Goal: Information Seeking & Learning: Learn about a topic

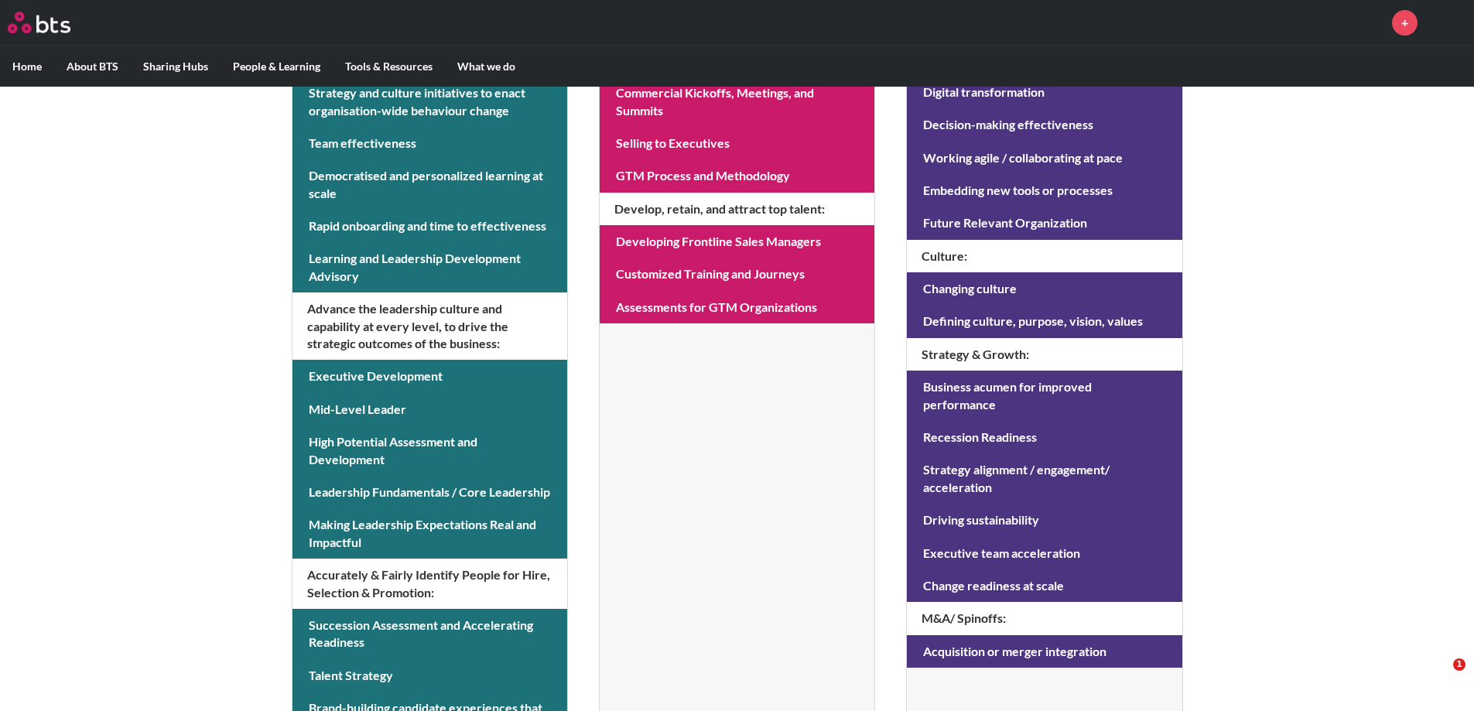
scroll to position [459, 0]
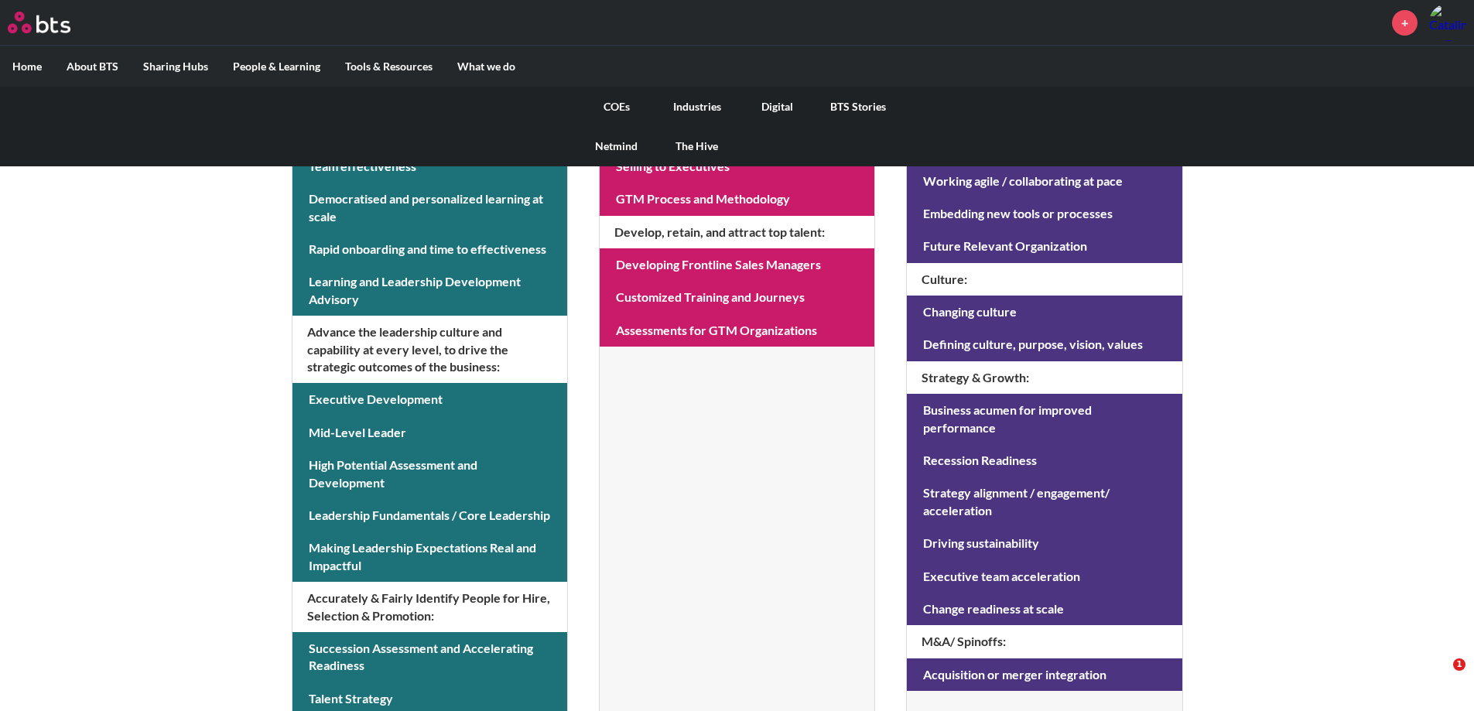
click at [611, 106] on link "COEs" at bounding box center [617, 107] width 80 height 40
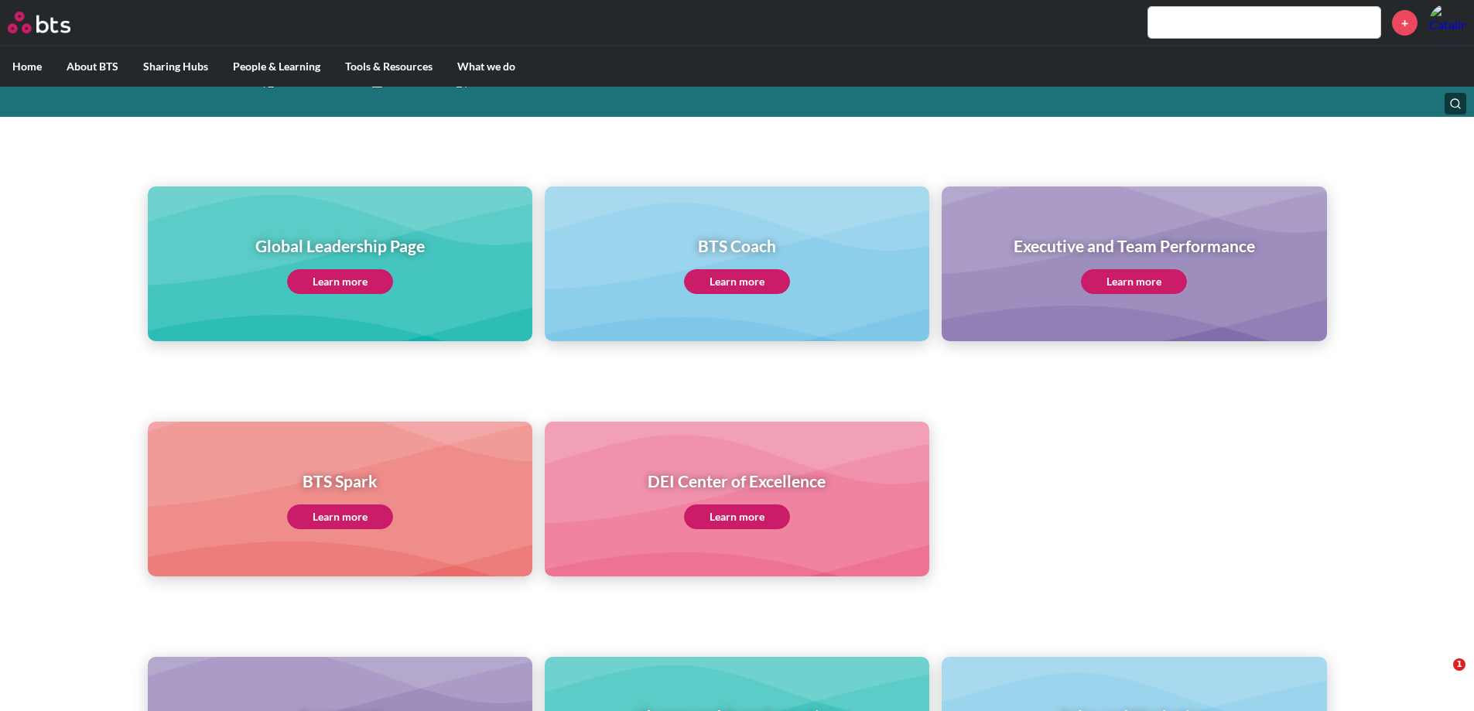
scroll to position [90, 0]
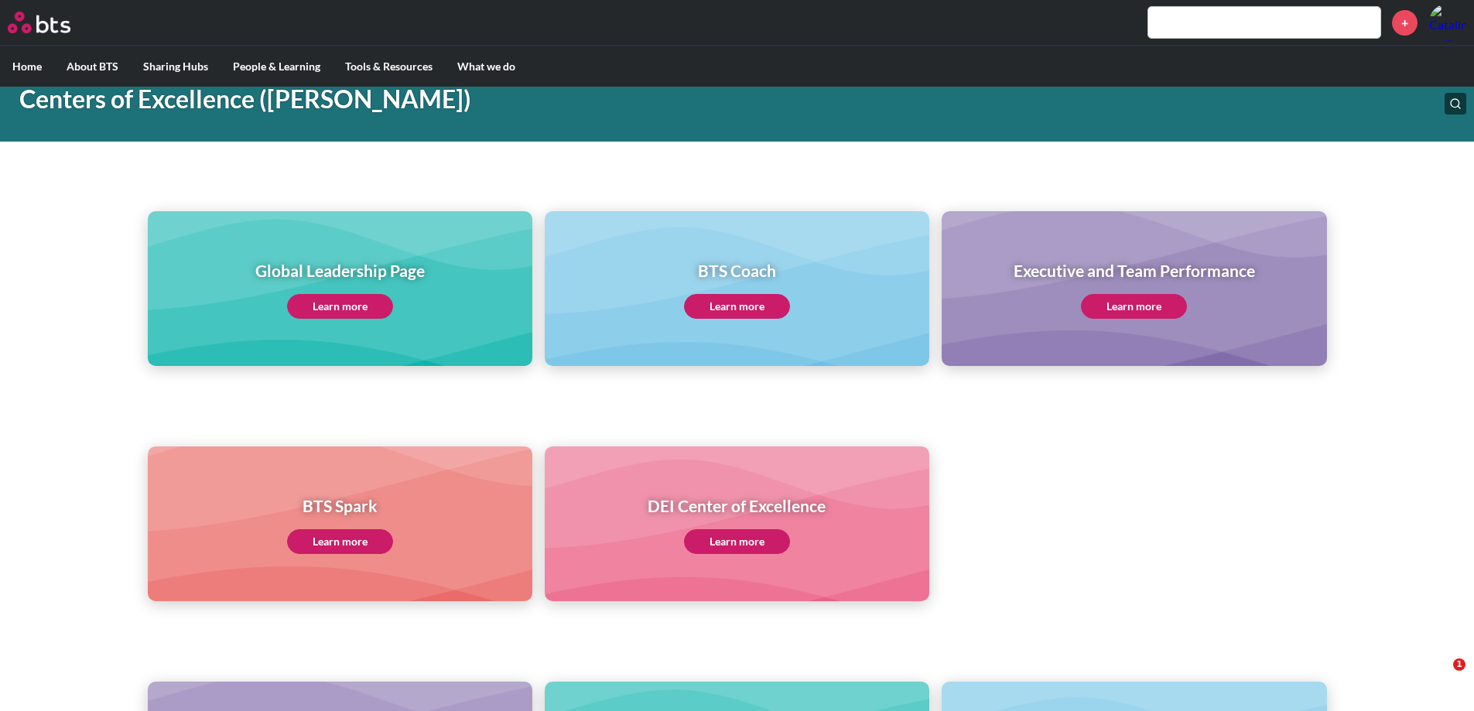
click at [354, 310] on link "Learn more" at bounding box center [340, 306] width 106 height 25
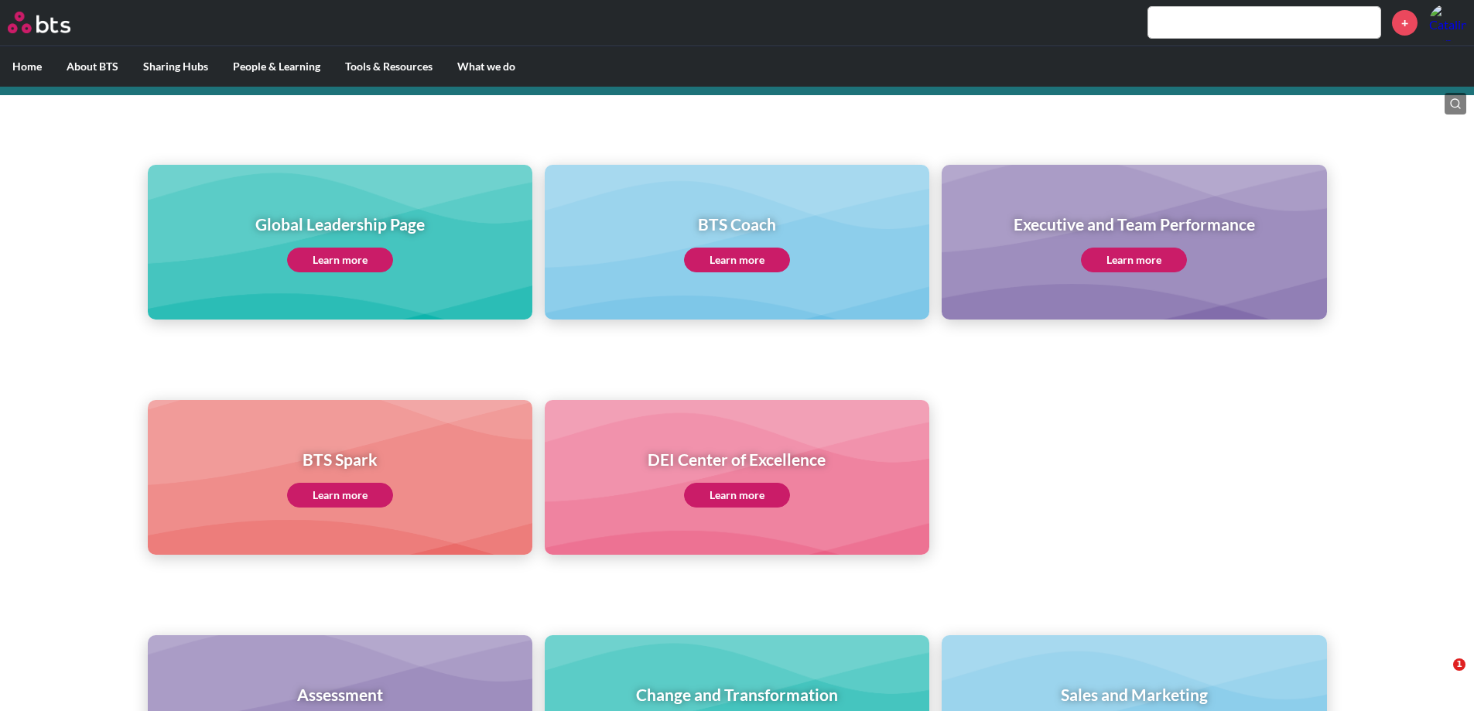
scroll to position [0, 0]
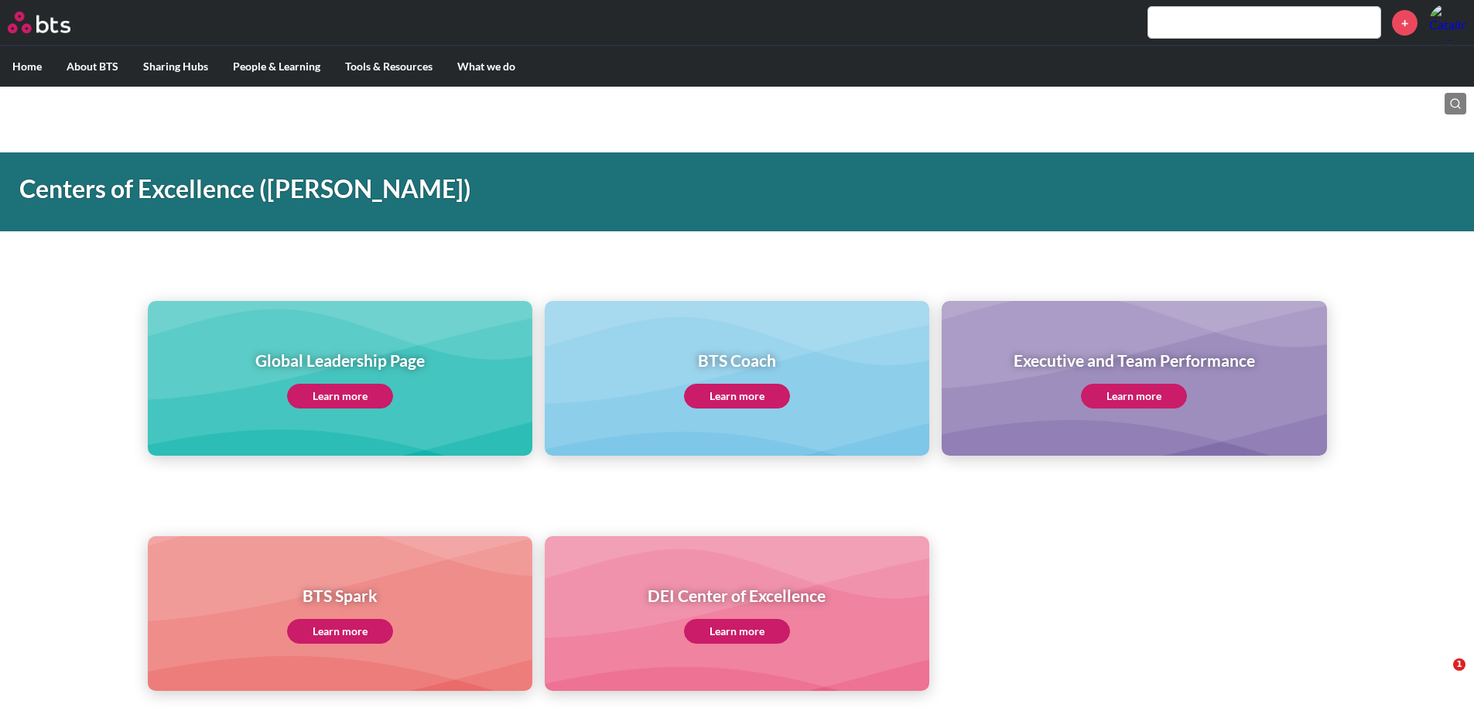
click at [1205, 33] on input "text" at bounding box center [1264, 22] width 232 height 31
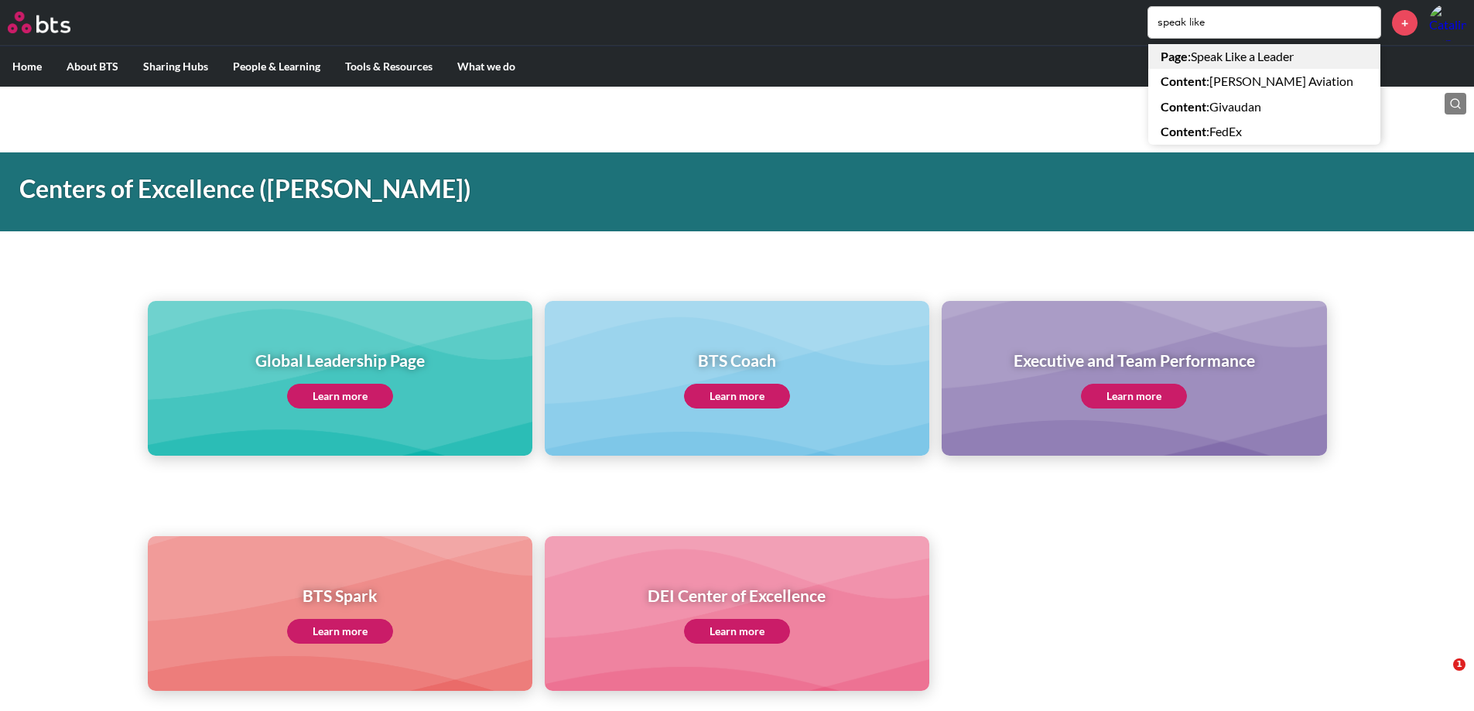
type input "speak like"
click at [1220, 63] on link "Page : Speak Like a Leader" at bounding box center [1264, 56] width 232 height 25
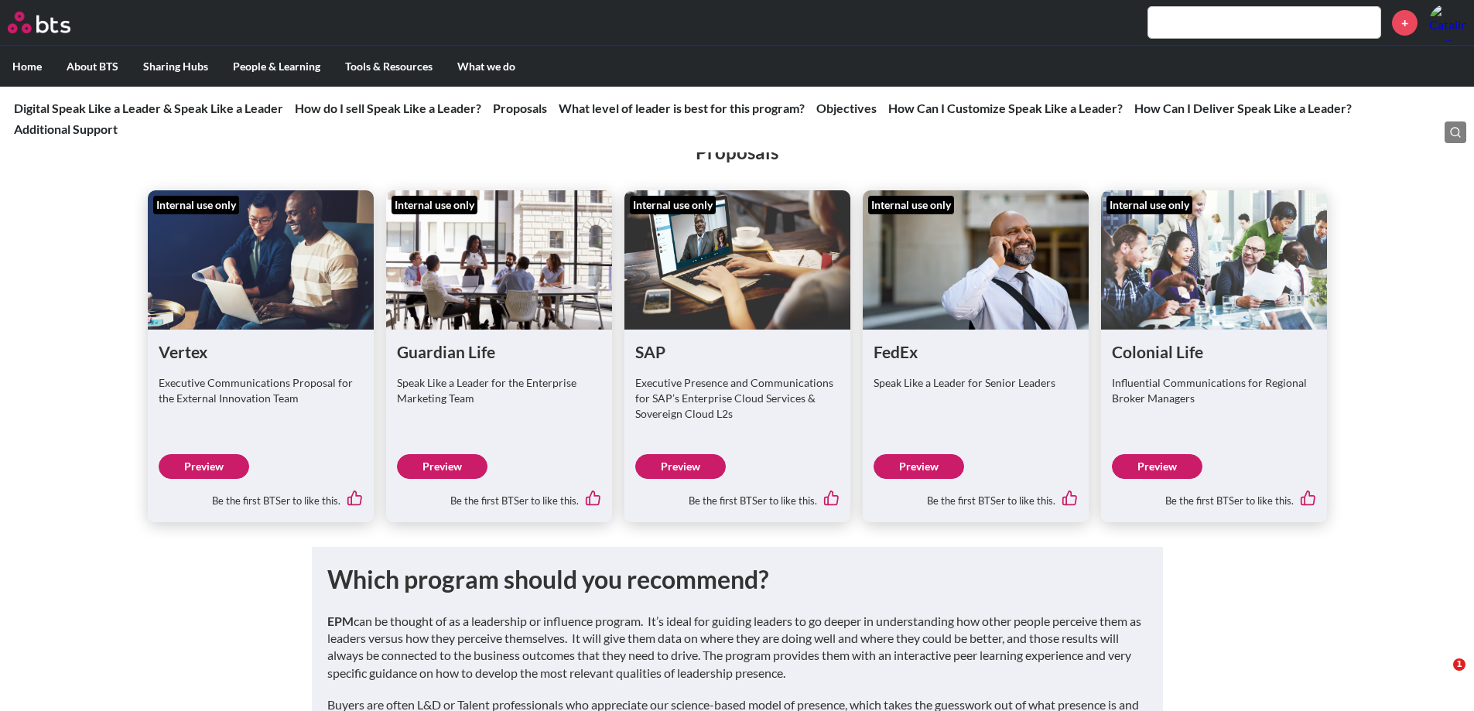
scroll to position [2904, 0]
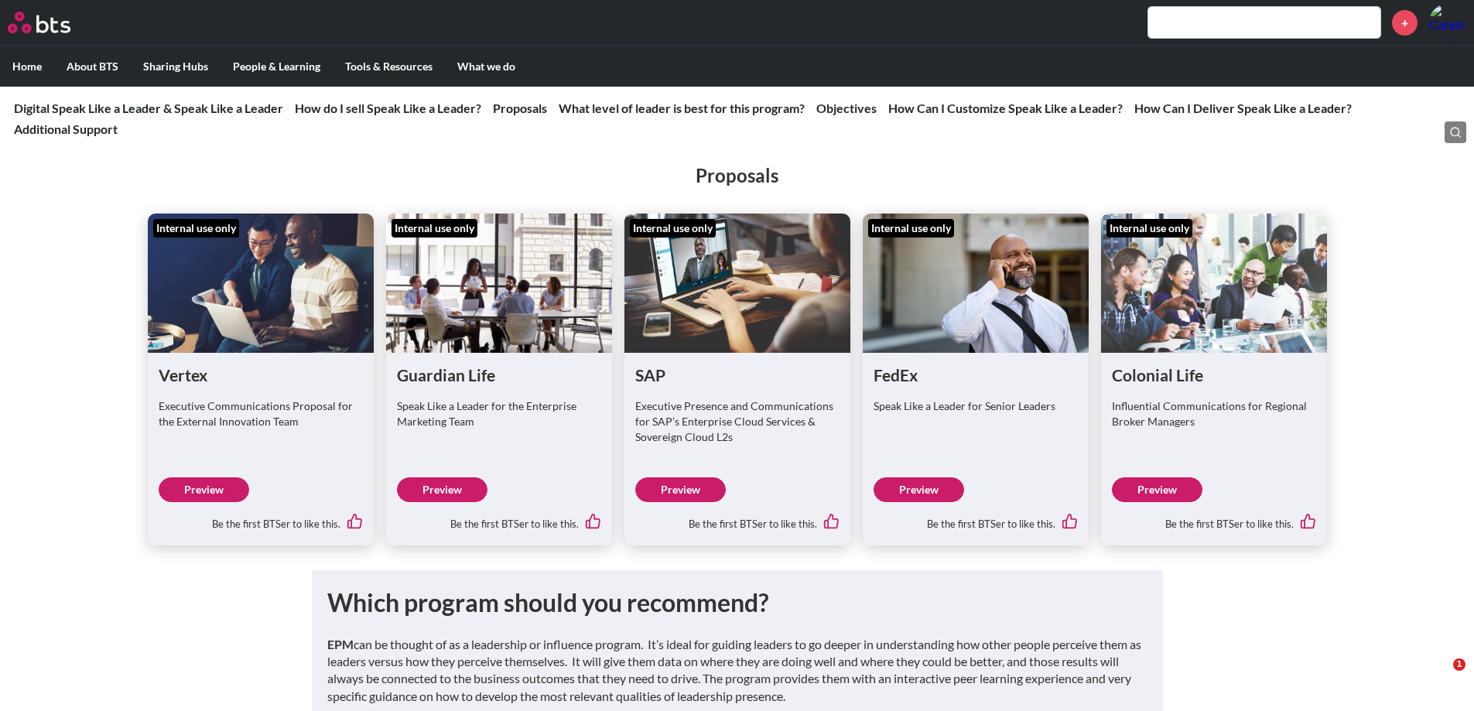
click at [1168, 502] on link "Preview" at bounding box center [1157, 489] width 91 height 25
click at [662, 502] on link "Preview" at bounding box center [680, 489] width 91 height 25
click at [454, 502] on link "Preview" at bounding box center [442, 489] width 91 height 25
